Goal: Information Seeking & Learning: Check status

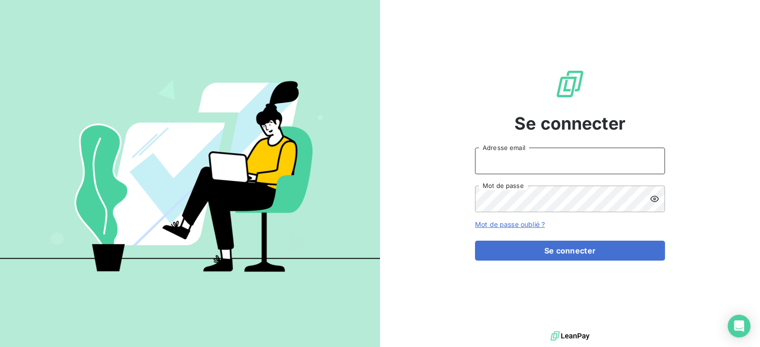
type input "[EMAIL_ADDRESS][DOMAIN_NAME]"
click at [555, 160] on input "[EMAIL_ADDRESS][DOMAIN_NAME]" at bounding box center [570, 161] width 190 height 27
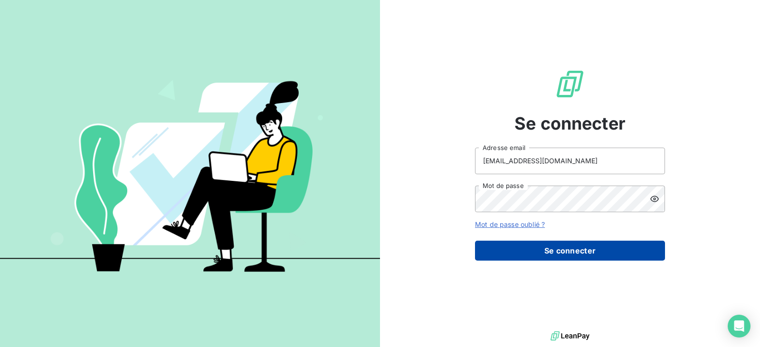
click at [561, 257] on button "Se connecter" at bounding box center [570, 251] width 190 height 20
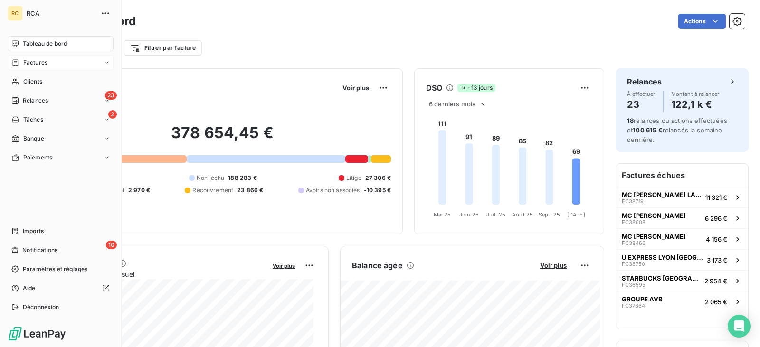
click at [49, 62] on div "Factures" at bounding box center [61, 62] width 106 height 15
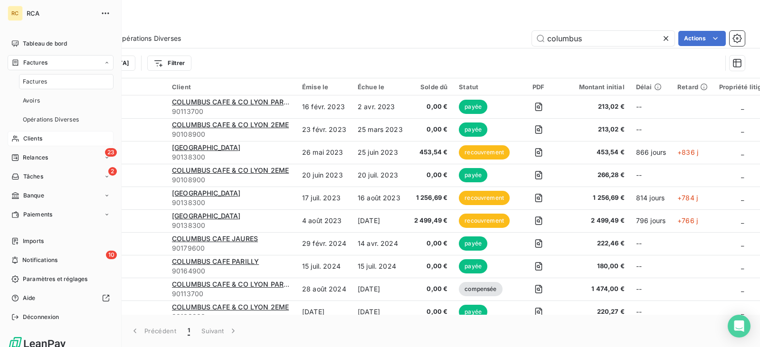
click at [41, 137] on span "Clients" at bounding box center [32, 138] width 19 height 9
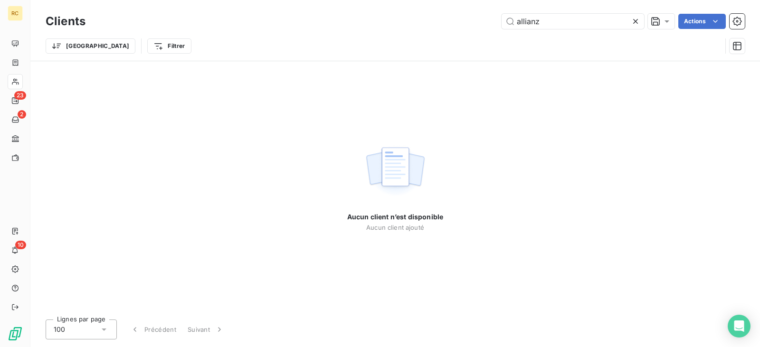
type input "allianz"
type input "COLUMBUS CAFE JAURES"
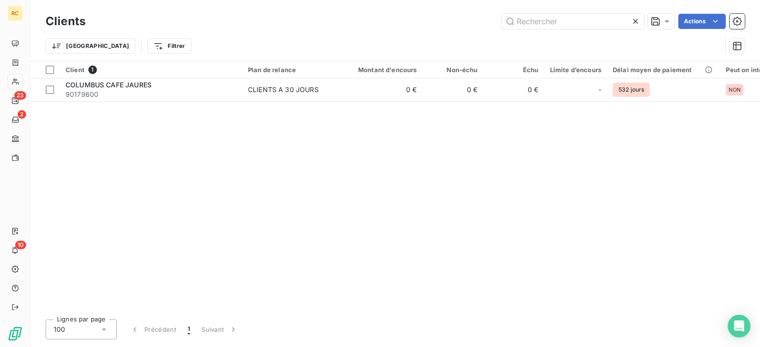
type input "COLUMBUS CAFE & CO LYON 2EME"
type input "jaures"
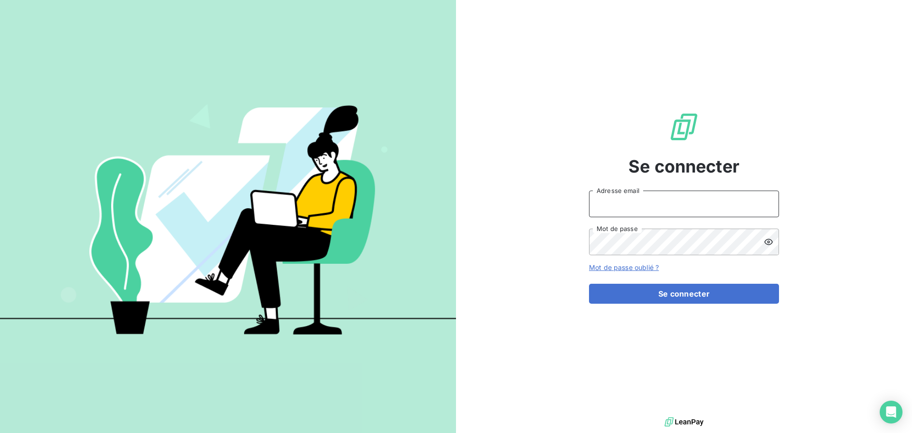
type input "[EMAIL_ADDRESS][DOMAIN_NAME]"
drag, startPoint x: 662, startPoint y: 203, endPoint x: 663, endPoint y: 212, distance: 8.6
click at [662, 203] on input "[EMAIL_ADDRESS][DOMAIN_NAME]" at bounding box center [684, 204] width 190 height 27
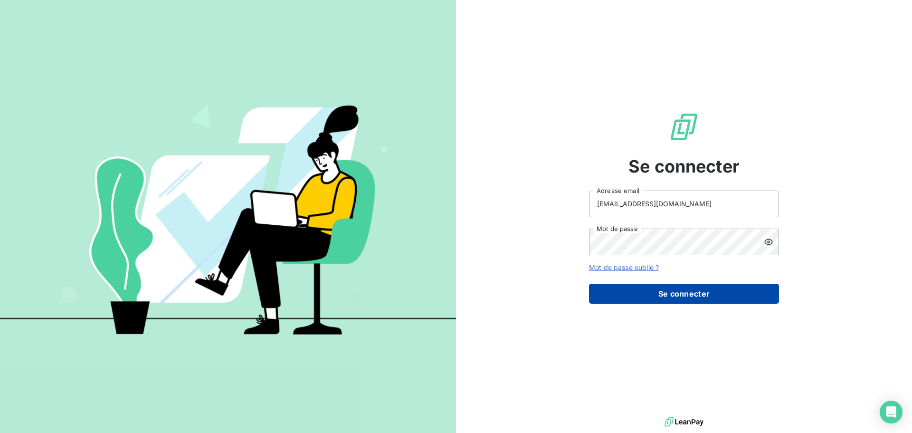
click at [671, 288] on button "Se connecter" at bounding box center [684, 294] width 190 height 20
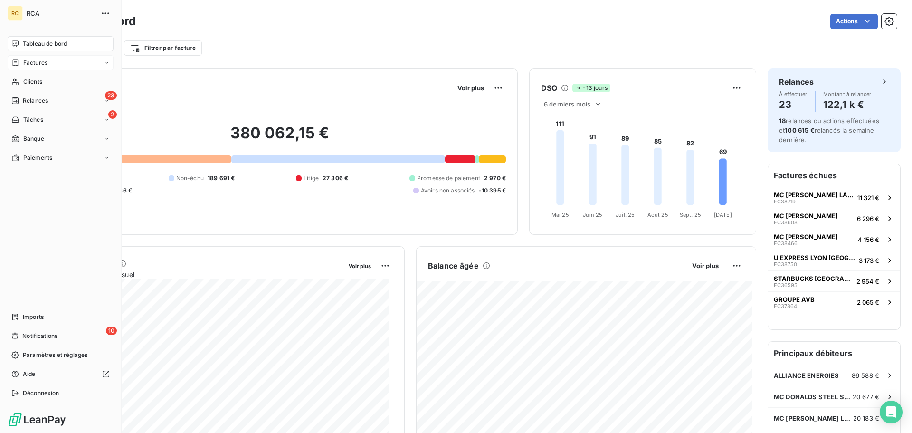
click at [50, 66] on div "Factures" at bounding box center [61, 62] width 106 height 15
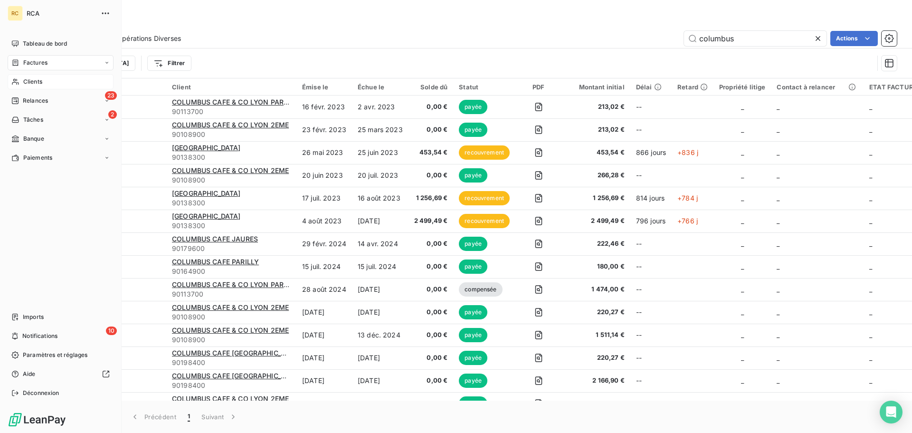
click at [29, 81] on span "Clients" at bounding box center [32, 81] width 19 height 9
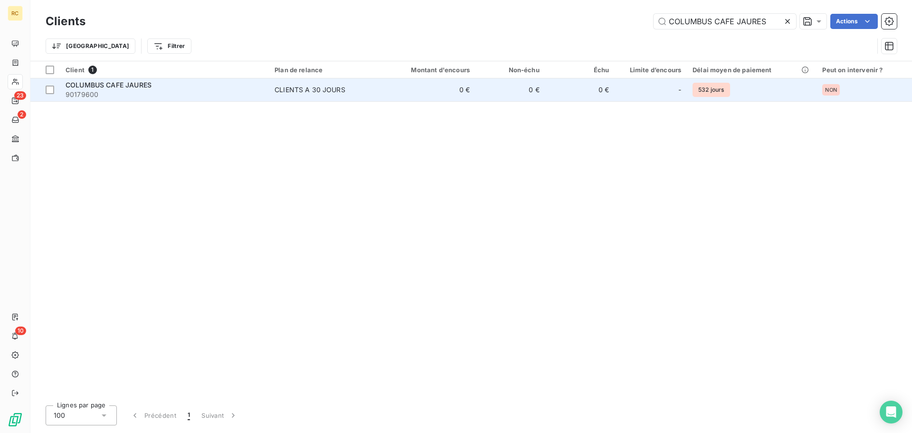
type input "COLUMBUS CAFE JAURES"
click at [393, 99] on td "0 €" at bounding box center [429, 89] width 94 height 23
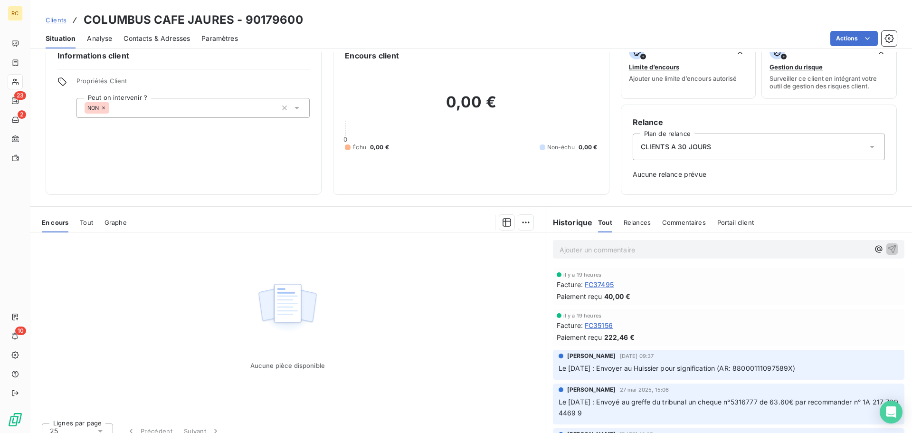
scroll to position [31, 0]
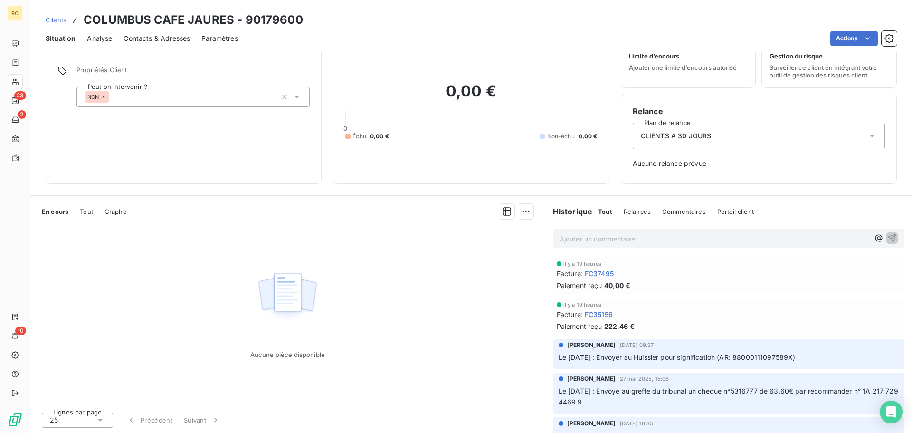
click at [91, 208] on span "Tout" at bounding box center [86, 212] width 13 height 8
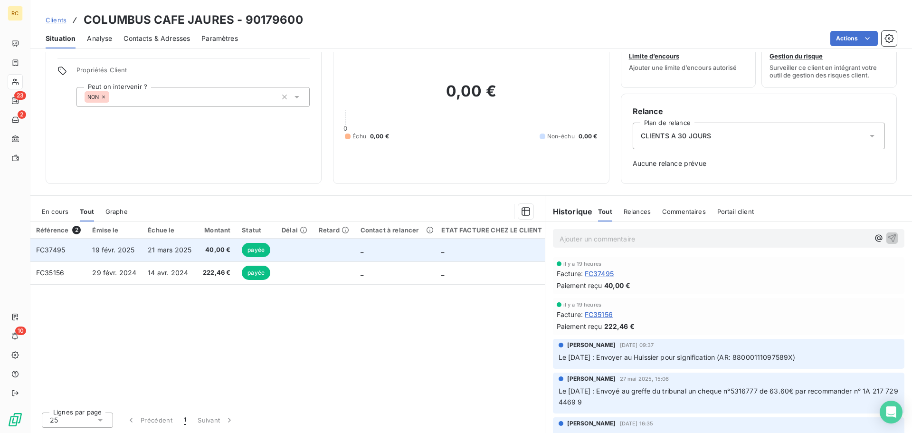
drag, startPoint x: 283, startPoint y: 252, endPoint x: 290, endPoint y: 260, distance: 11.1
click at [284, 262] on tbody "FC37495 [DATE] [DATE] 40,00 € payée _ _ FC35156 [DATE] [DATE] 222,46 € payée _ _" at bounding box center [289, 262] width 518 height 46
click at [296, 251] on td at bounding box center [294, 250] width 37 height 23
click at [296, 249] on td at bounding box center [294, 250] width 37 height 23
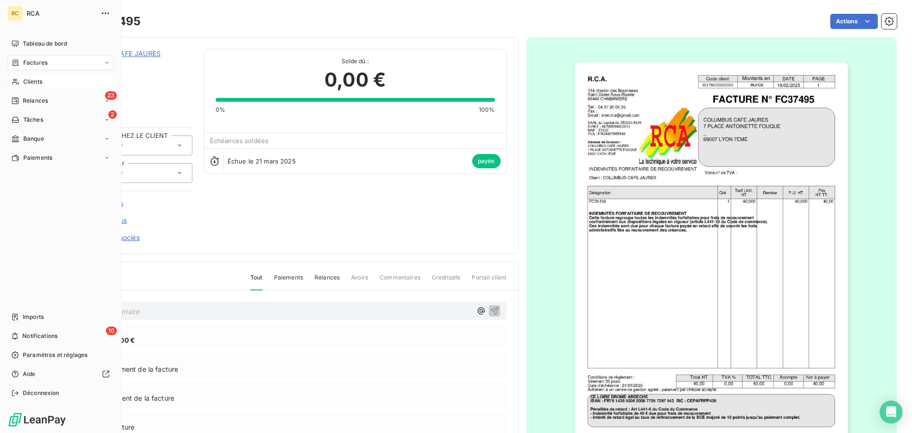
click at [67, 63] on div "Factures" at bounding box center [61, 62] width 106 height 15
click at [44, 140] on div "Clients" at bounding box center [61, 138] width 106 height 15
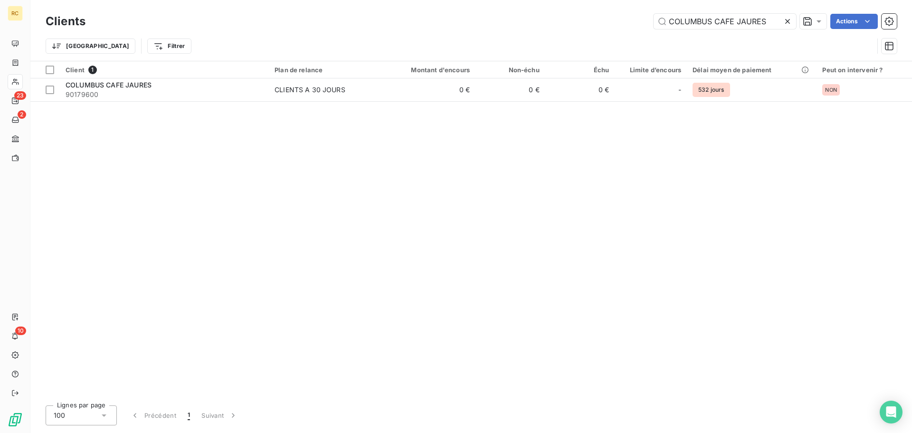
click at [787, 18] on icon at bounding box center [788, 22] width 10 height 10
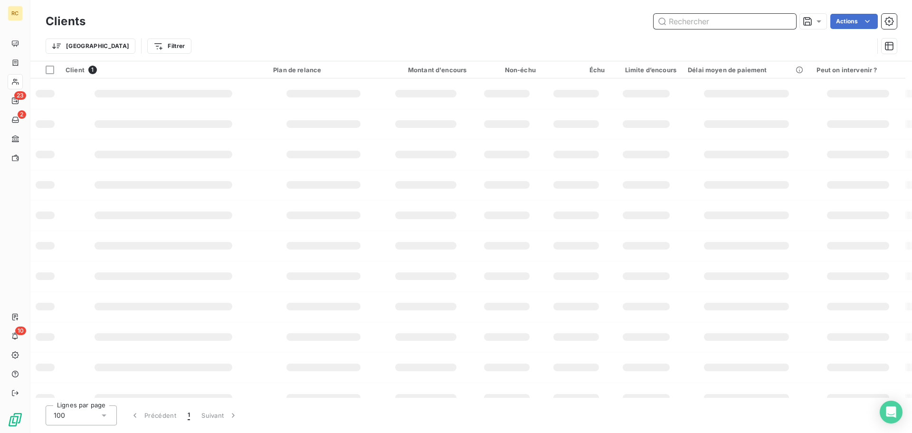
click at [737, 19] on input "text" at bounding box center [725, 21] width 143 height 15
paste input "COLUMBUS CAFE & CO LYON 2EME"
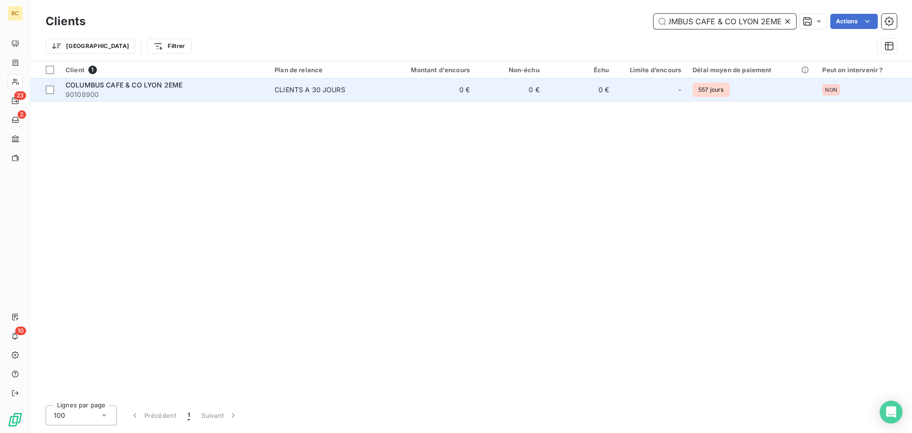
type input "COLUMBUS CAFE & CO LYON 2EME"
click at [374, 96] on td "CLIENTS A 30 JOURS" at bounding box center [325, 89] width 113 height 23
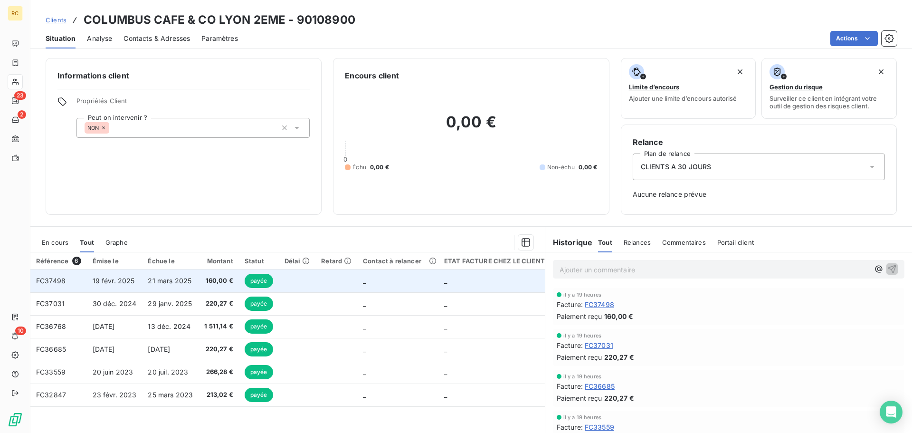
scroll to position [31, 0]
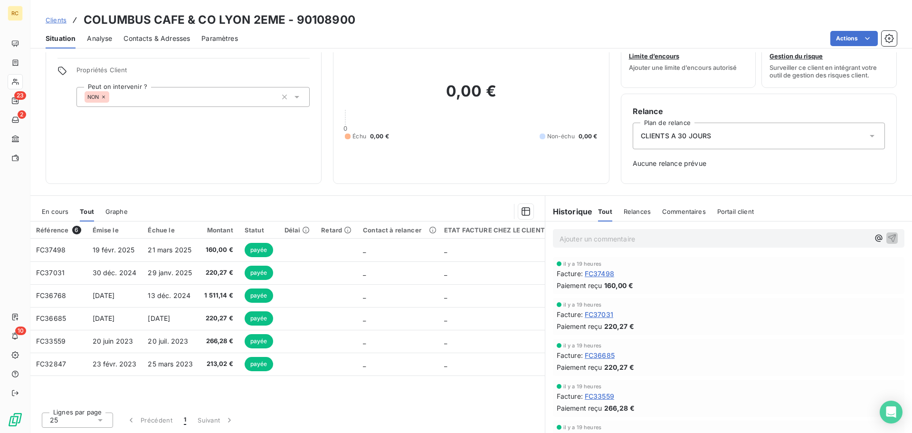
click at [62, 214] on span "En cours" at bounding box center [55, 212] width 27 height 8
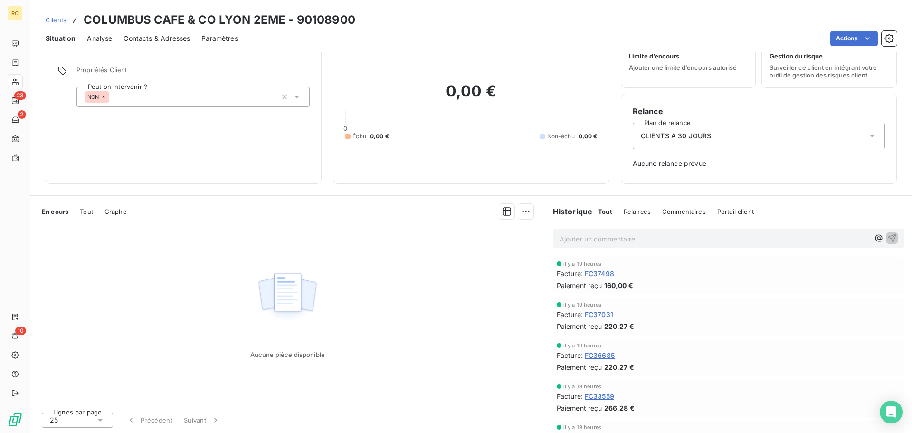
click at [94, 209] on div "En cours Tout Graphe" at bounding box center [287, 211] width 515 height 20
click at [89, 214] on span "Tout" at bounding box center [86, 212] width 13 height 8
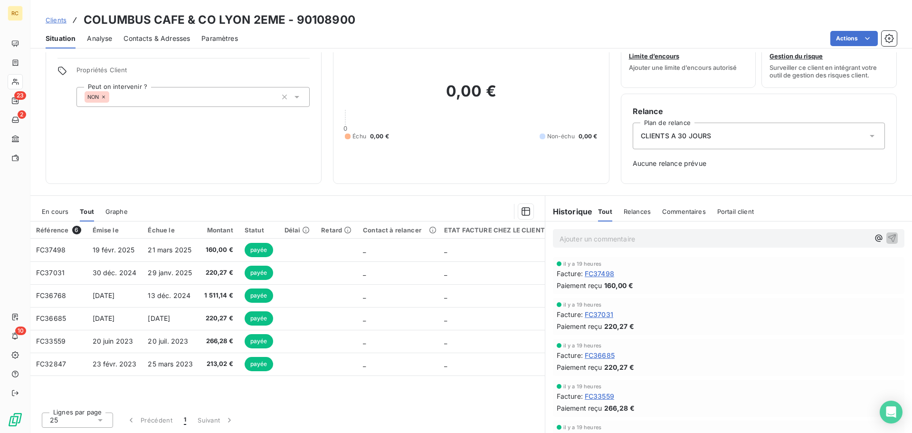
click at [190, 19] on h3 "COLUMBUS CAFE & CO LYON 2EME - 90108900" at bounding box center [220, 19] width 272 height 17
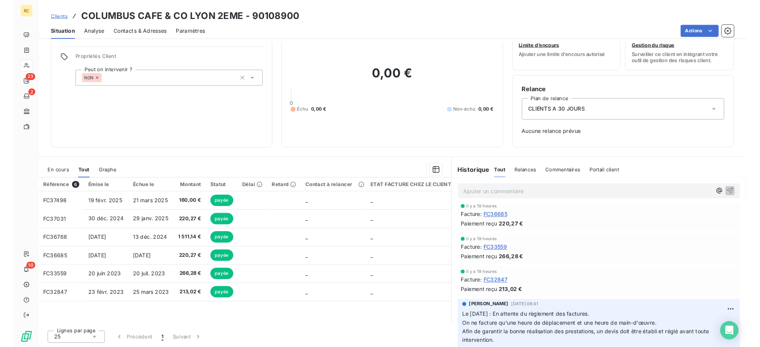
scroll to position [95, 0]
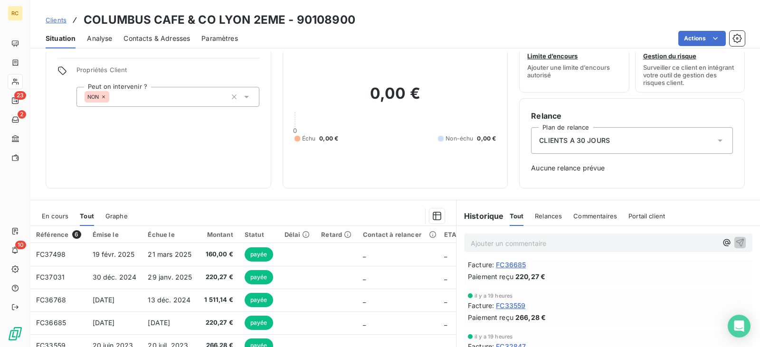
click at [508, 244] on p "Ajouter un commentaire ﻿" at bounding box center [594, 244] width 247 height 12
click at [502, 249] on div "Ajouter un commentaire ﻿" at bounding box center [608, 243] width 288 height 19
click at [569, 243] on p "Le [DATE] envoi d'un mail" at bounding box center [594, 243] width 247 height 11
click at [577, 241] on p "Le [DATE] envoi d'un mail à" at bounding box center [594, 243] width 247 height 11
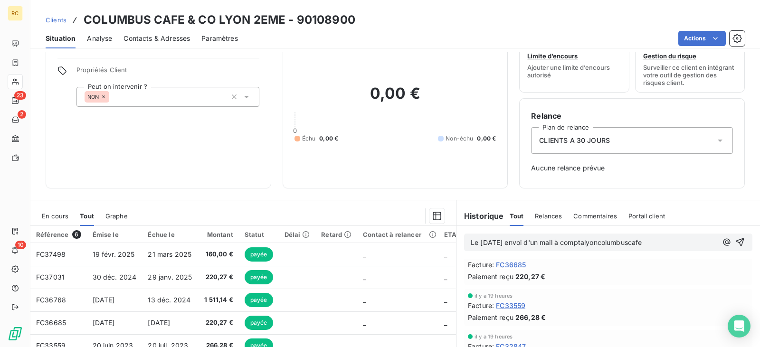
click at [663, 242] on p "Le [DATE] envoi d'un mail à comptalyoncolumbuscafe" at bounding box center [594, 243] width 247 height 11
drag, startPoint x: 653, startPoint y: 245, endPoint x: 575, endPoint y: 240, distance: 78.6
click at [573, 240] on p "Le [DATE] envoi d'un mail à comptalyoncolumbuscafe" at bounding box center [594, 243] width 247 height 11
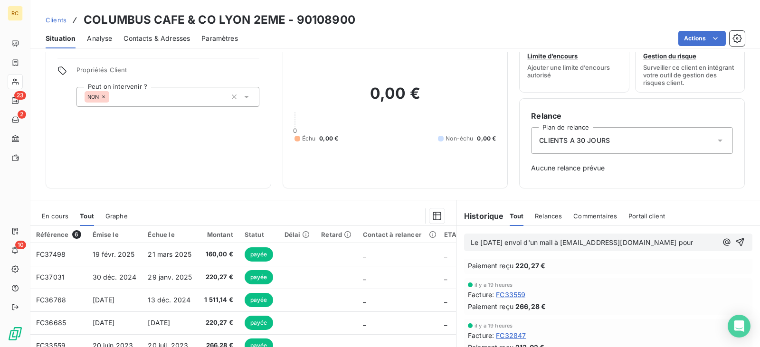
click at [495, 249] on p "Le [DATE] envoi d'un mail à [EMAIL_ADDRESS][DOMAIN_NAME] pour" at bounding box center [594, 243] width 247 height 11
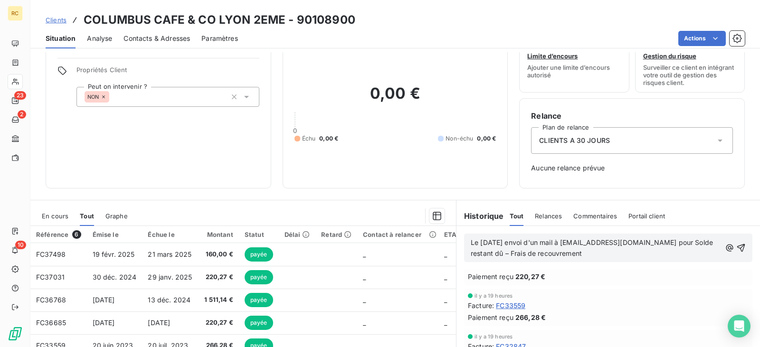
drag, startPoint x: 619, startPoint y: 255, endPoint x: 479, endPoint y: 243, distance: 140.7
click at [464, 239] on div "Le [DATE] envoi d'un mail à [EMAIL_ADDRESS][DOMAIN_NAME] pour Solde restant dû …" at bounding box center [608, 248] width 288 height 29
copy span "Le [DATE] envoi d'un mail à [EMAIL_ADDRESS][DOMAIN_NAME] pour Solde restant dû …"
click at [623, 252] on p "Le [DATE] envoi d'un mail à [EMAIL_ADDRESS][DOMAIN_NAME] pour Solde restant dû …" at bounding box center [596, 249] width 250 height 22
drag, startPoint x: 619, startPoint y: 253, endPoint x: 467, endPoint y: 240, distance: 153.0
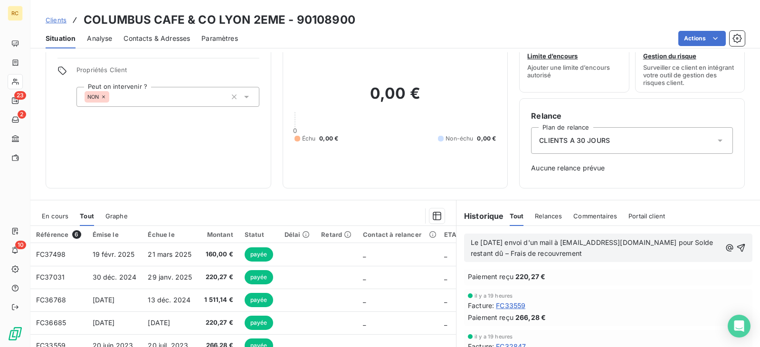
click at [471, 240] on p "Le [DATE] envoi d'un mail à [EMAIL_ADDRESS][DOMAIN_NAME] pour Solde restant dû …" at bounding box center [596, 249] width 250 height 22
copy span "Le [DATE] envoi d'un mail à [EMAIL_ADDRESS][DOMAIN_NAME] pour Solde restant dû …"
click at [737, 246] on icon "button" at bounding box center [742, 248] width 10 height 10
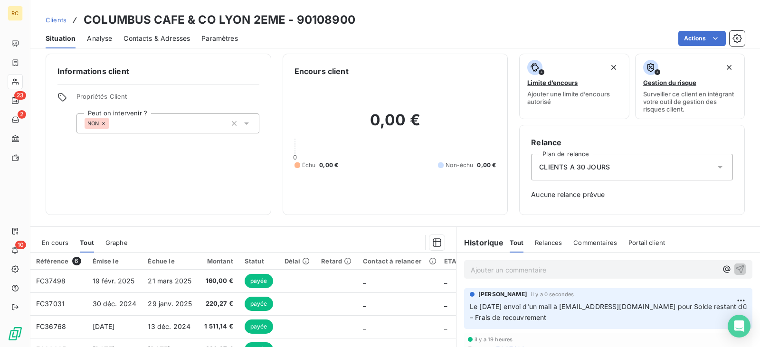
scroll to position [0, 0]
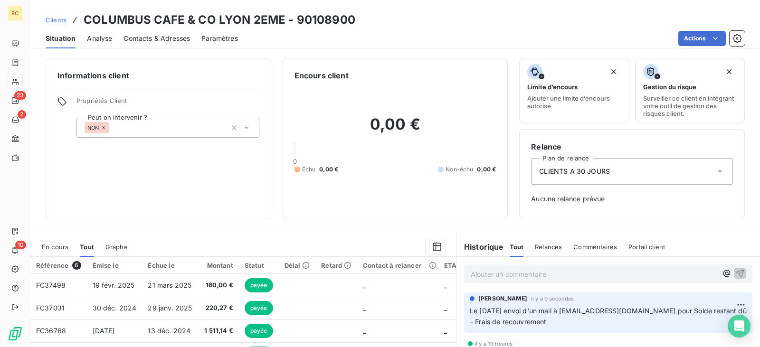
click at [56, 20] on span "Clients" at bounding box center [56, 20] width 21 height 8
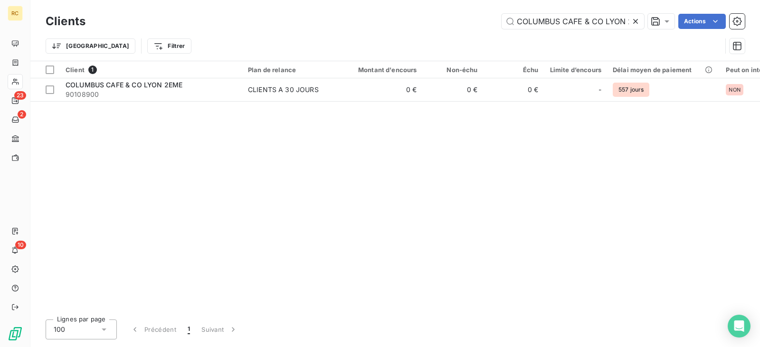
drag, startPoint x: 627, startPoint y: 22, endPoint x: 400, endPoint y: 12, distance: 227.8
click at [399, 12] on div "Clients COLUMBUS CAFE & CO LYON 2EME Actions" at bounding box center [396, 21] width 700 height 20
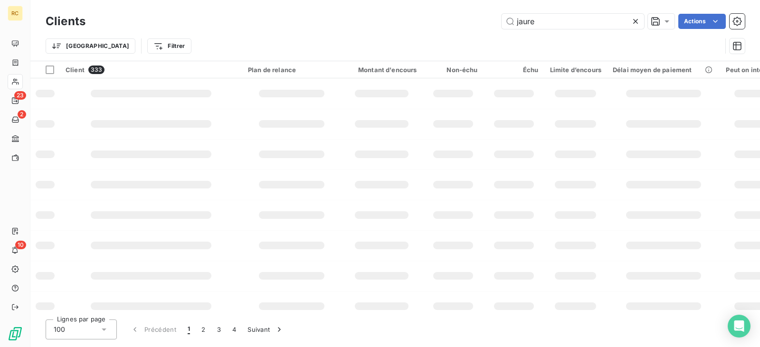
type input "jaures"
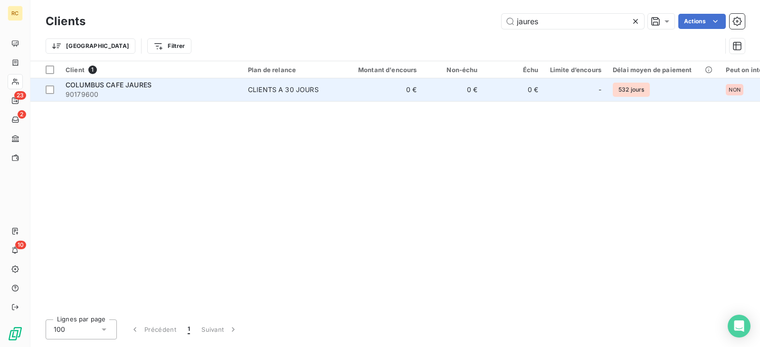
type input "jaures"
click at [153, 97] on span "90179600" at bounding box center [151, 95] width 171 height 10
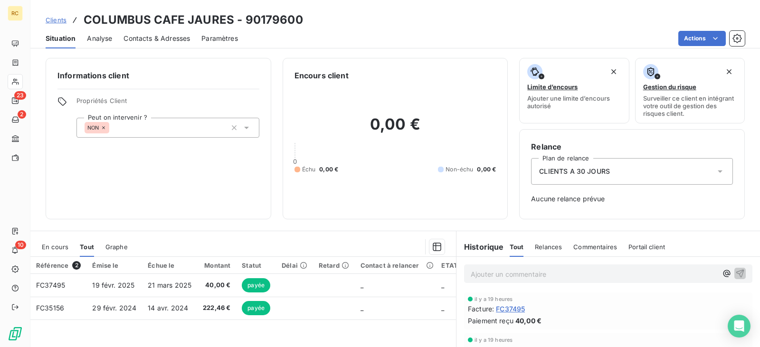
click at [523, 278] on p "Ajouter un commentaire ﻿" at bounding box center [594, 274] width 247 height 12
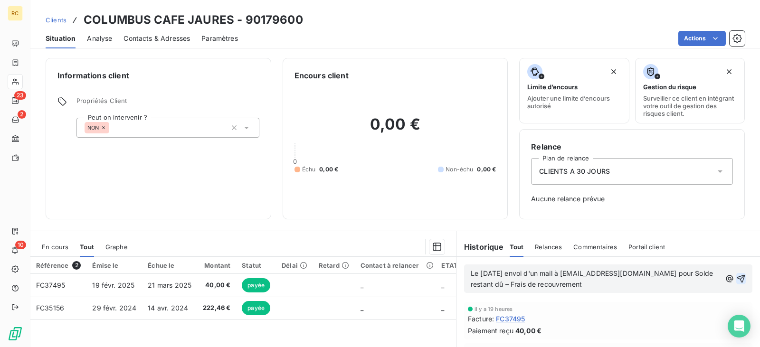
click at [738, 278] on icon "button" at bounding box center [742, 279] width 8 height 8
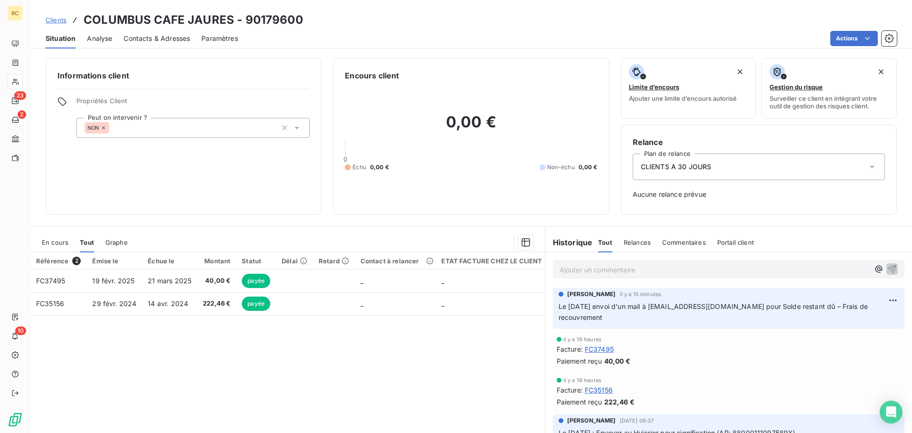
click at [610, 268] on p "Ajouter un commentaire ﻿" at bounding box center [715, 270] width 310 height 12
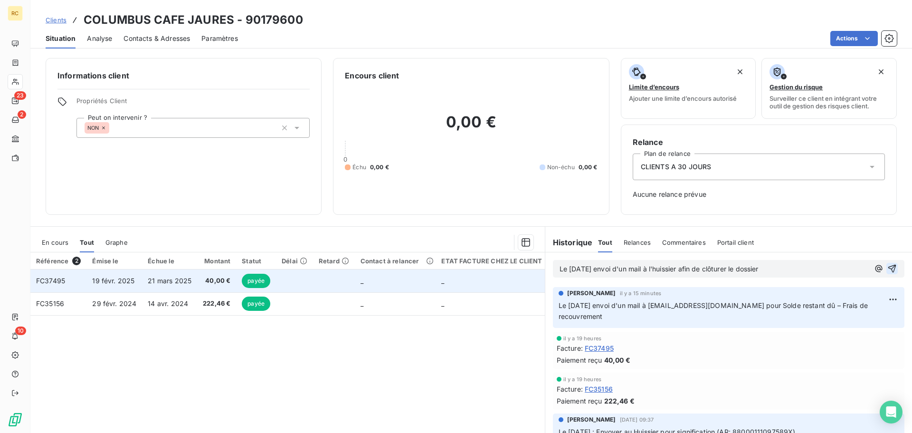
drag, startPoint x: 762, startPoint y: 273, endPoint x: 529, endPoint y: 278, distance: 232.9
click at [529, 278] on div "En cours Tout Graphe Référence 2 Émise le Échue le Montant Statut Délai Retard …" at bounding box center [471, 345] width 882 height 238
copy span "Le [DATE] envoi d'un mail à l'huissier afin de clôturer le dossier"
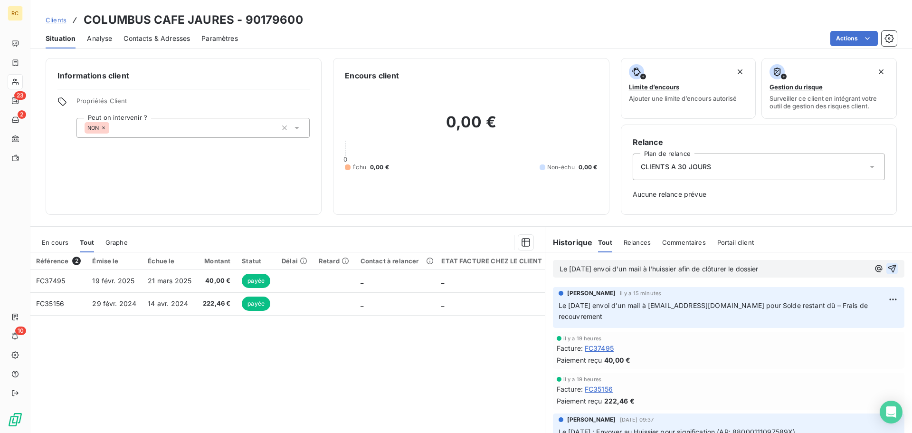
click at [779, 266] on p "Le [DATE] envoi d'un mail à l'huissier afin de clôturer le dossier" at bounding box center [715, 269] width 310 height 11
click at [888, 269] on icon "button" at bounding box center [893, 269] width 10 height 10
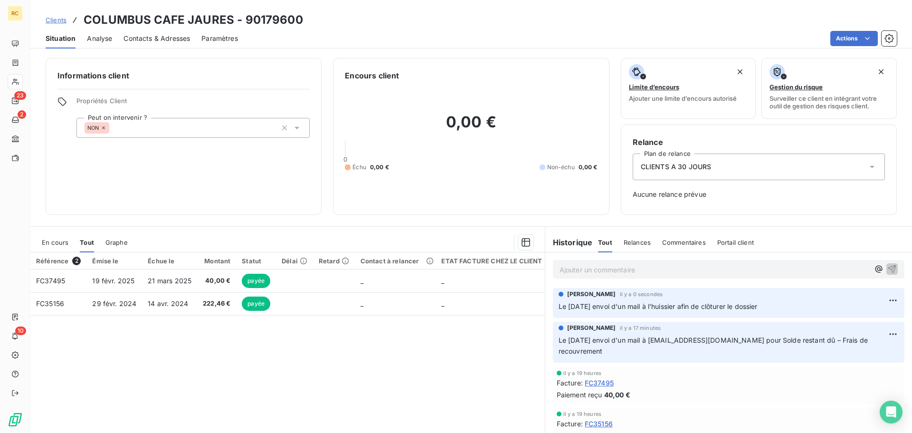
drag, startPoint x: 776, startPoint y: 307, endPoint x: 558, endPoint y: 307, distance: 218.6
click at [559, 307] on p "Le [DATE] envoi d'un mail à l'huissier afin de clôturer le dossier" at bounding box center [729, 306] width 340 height 11
drag, startPoint x: 556, startPoint y: 305, endPoint x: 764, endPoint y: 309, distance: 208.2
click at [789, 306] on p "Le [DATE] envoi d'un mail à l'huissier afin de clôturer le dossier" at bounding box center [729, 306] width 340 height 11
copy span "Le [DATE] envoi d'un mail à l'huissier afin de clôturer le dossier"
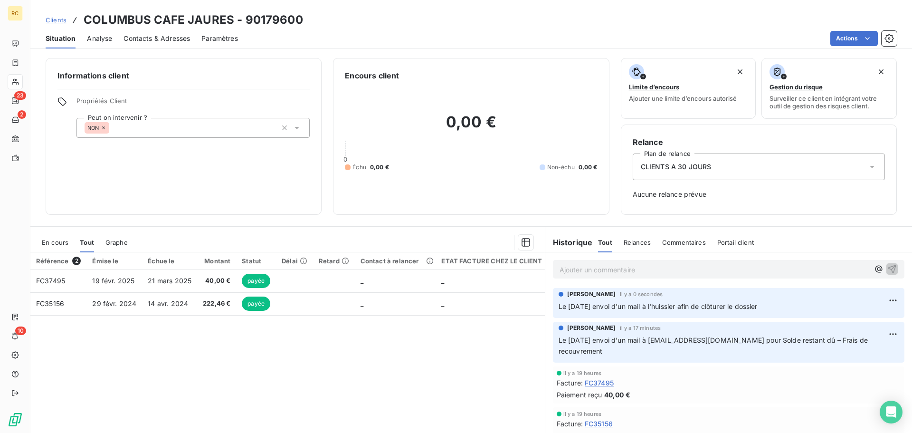
click at [55, 19] on span "Clients" at bounding box center [56, 20] width 21 height 8
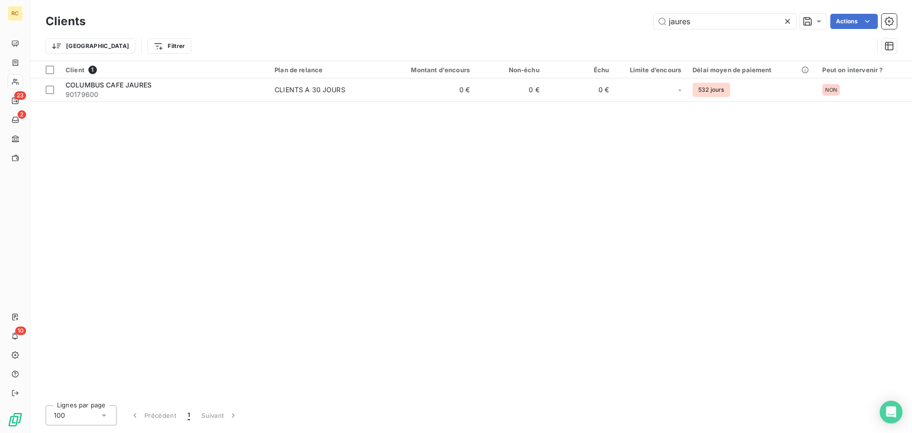
drag, startPoint x: 696, startPoint y: 23, endPoint x: 610, endPoint y: 20, distance: 85.6
click at [610, 20] on div "jaures Actions" at bounding box center [497, 21] width 800 height 15
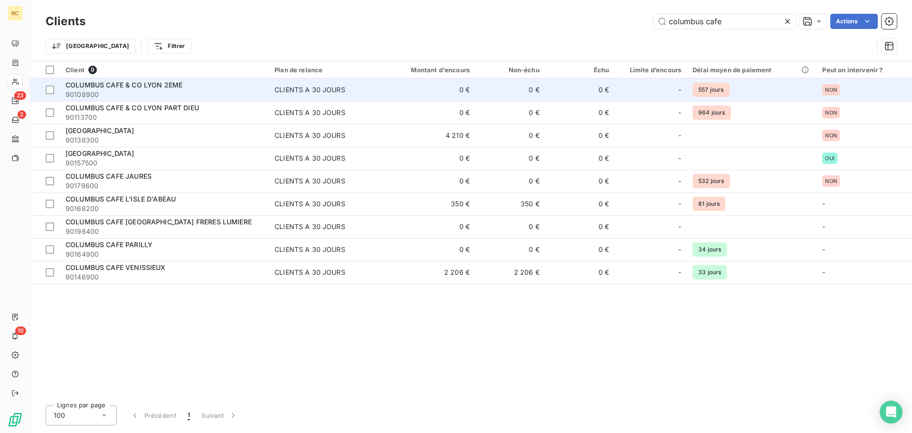
type input "columbus cafe"
click at [222, 91] on span "90108900" at bounding box center [165, 95] width 198 height 10
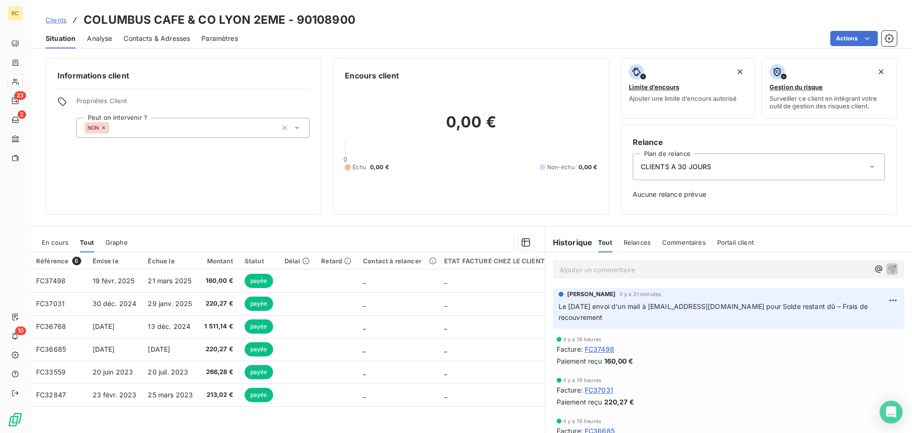
click at [606, 273] on p "Ajouter un commentaire ﻿" at bounding box center [715, 270] width 310 height 12
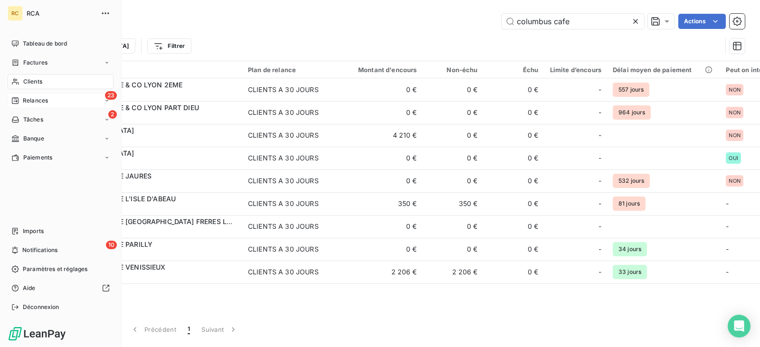
click at [37, 103] on span "Relances" at bounding box center [35, 100] width 25 height 9
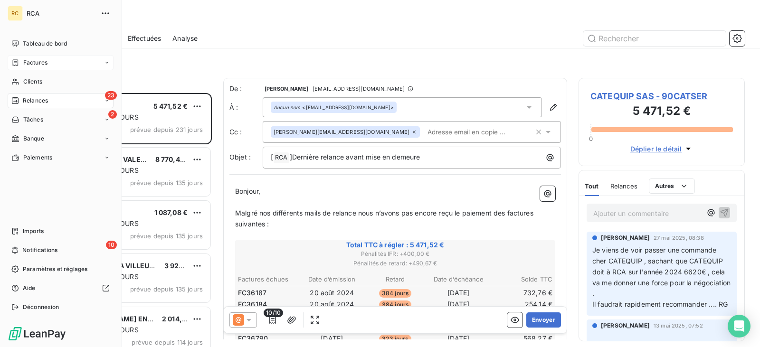
click at [48, 65] on div "Factures" at bounding box center [61, 62] width 106 height 15
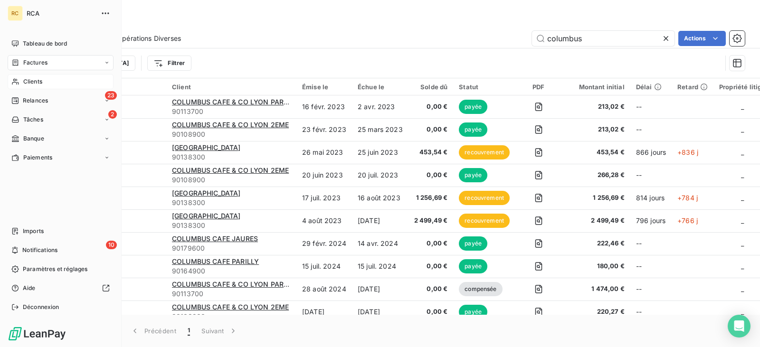
click at [38, 82] on span "Clients" at bounding box center [32, 81] width 19 height 9
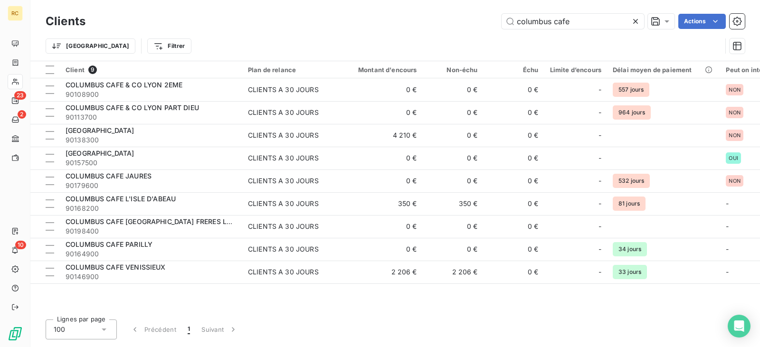
drag, startPoint x: 582, startPoint y: 24, endPoint x: 426, endPoint y: 14, distance: 156.6
click at [426, 14] on div "columbus cafe Actions" at bounding box center [421, 21] width 648 height 15
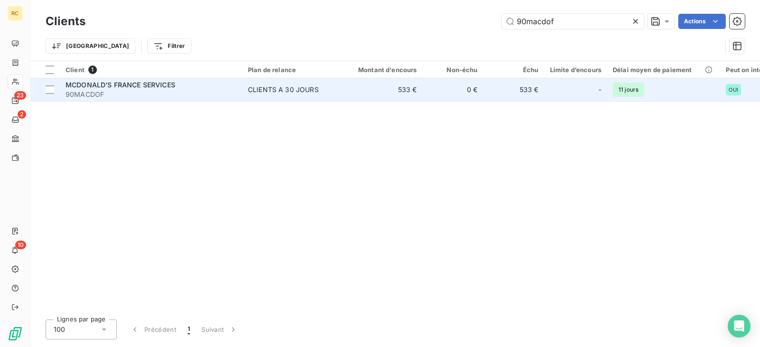
type input "90macdof"
click at [197, 96] on span "90MACDOF" at bounding box center [151, 95] width 171 height 10
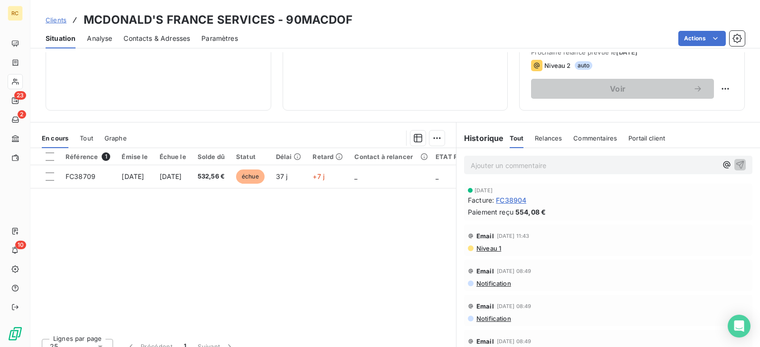
scroll to position [143, 0]
